Goal: Task Accomplishment & Management: Manage account settings

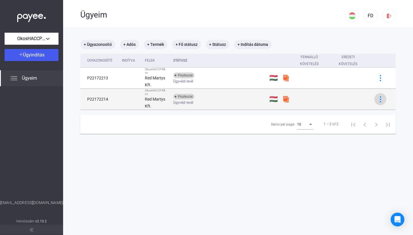
click at [381, 96] on img at bounding box center [381, 99] width 6 height 6
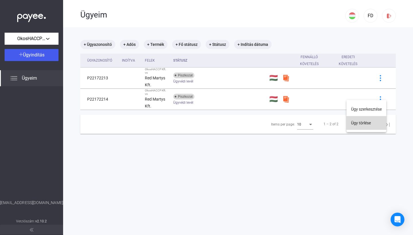
click at [367, 124] on button "Ügy törlése" at bounding box center [367, 123] width 40 height 14
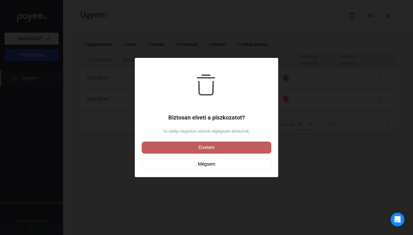
click at [200, 145] on div "Elvetem" at bounding box center [207, 147] width 126 height 7
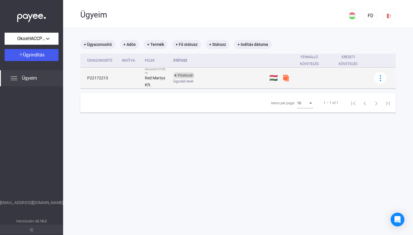
click at [238, 77] on div "Piszkozat Ügyvédi levél" at bounding box center [219, 78] width 92 height 11
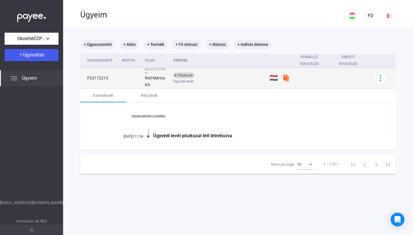
click at [125, 79] on td at bounding box center [131, 78] width 23 height 21
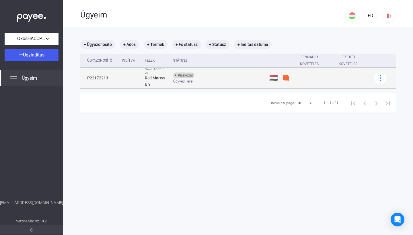
click at [125, 79] on td at bounding box center [131, 78] width 23 height 21
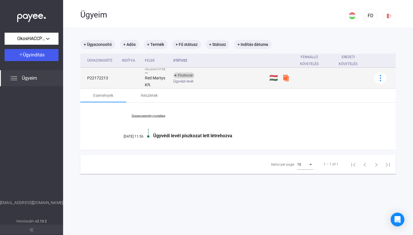
click at [122, 69] on td at bounding box center [131, 78] width 23 height 21
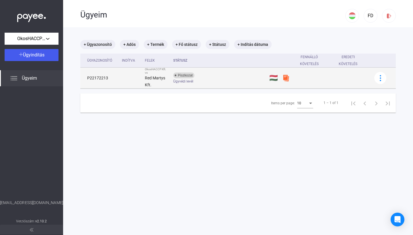
click at [122, 75] on td at bounding box center [131, 78] width 23 height 21
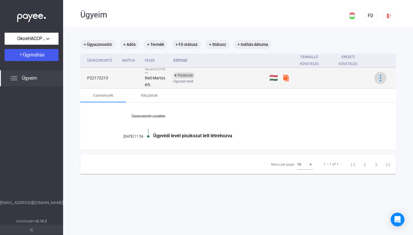
click at [377, 76] on div at bounding box center [380, 78] width 9 height 6
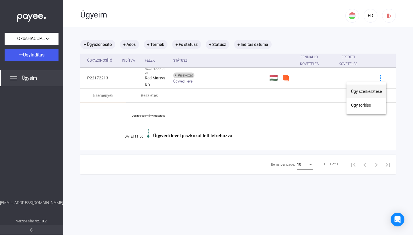
click at [367, 91] on button "Ügy szerkesztése" at bounding box center [367, 92] width 40 height 14
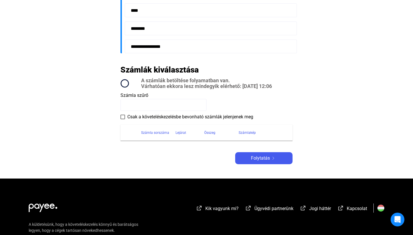
scroll to position [205, 0]
